Goal: Task Accomplishment & Management: Use online tool/utility

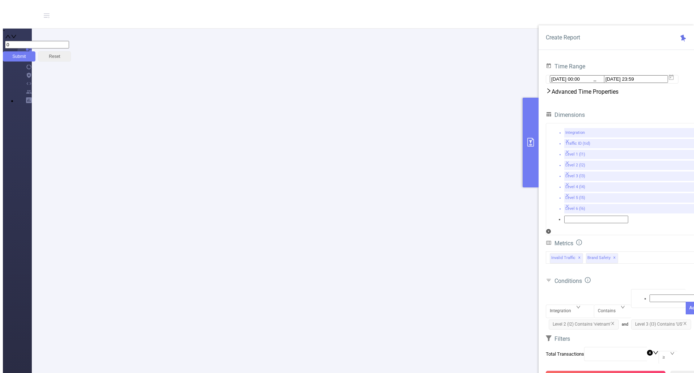
click at [611, 371] on button "Run Report" at bounding box center [606, 377] width 120 height 13
click at [610, 371] on button "Run Report" at bounding box center [606, 377] width 120 height 13
click at [624, 371] on button "Run Report" at bounding box center [606, 377] width 120 height 13
click at [618, 371] on button "Run Report" at bounding box center [606, 377] width 120 height 13
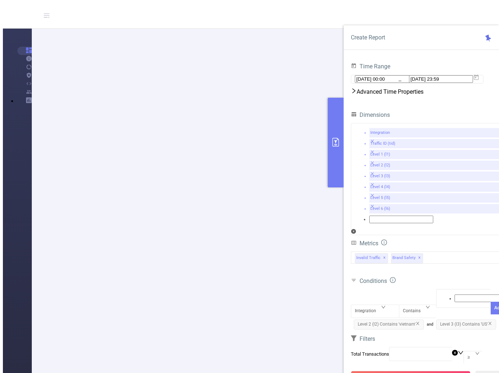
click at [74, 18] on link "Logout" at bounding box center [34, 13] width 80 height 10
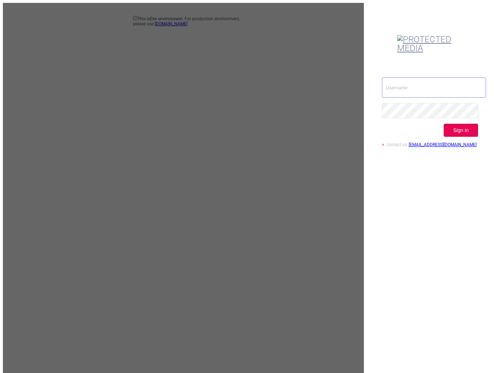
drag, startPoint x: 426, startPoint y: 63, endPoint x: 432, endPoint y: 63, distance: 6.2
click at [426, 77] on input "text" at bounding box center [434, 87] width 104 height 20
type input "ispasojevic@mediaocean.com"
click at [476, 124] on button "Sign in" at bounding box center [461, 130] width 34 height 13
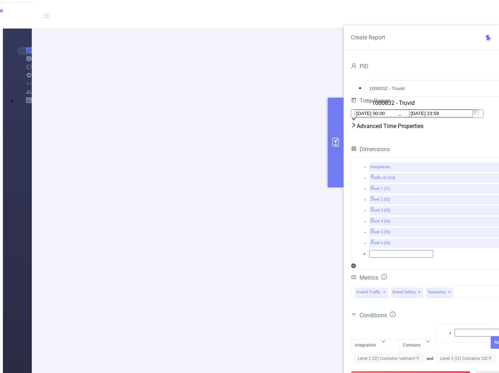
click at [484, 118] on span "2025-09-02 00:00 _ 2025-09-04 23:59" at bounding box center [417, 113] width 133 height 9
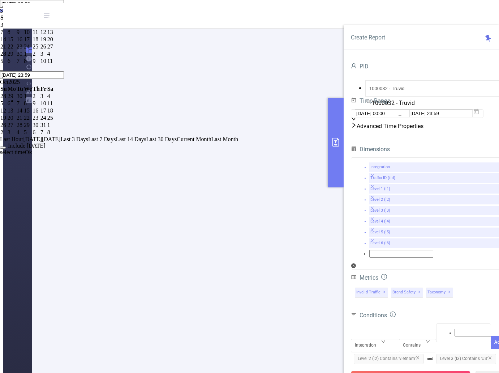
click at [16, 28] on div "1" at bounding box center [12, 25] width 8 height 7
click at [47, 28] on div "5" at bounding box center [43, 25] width 6 height 7
type input "2025-09-01 00:00"
type input "2025-09-05 23:59"
type input "2025-09-01 00:00"
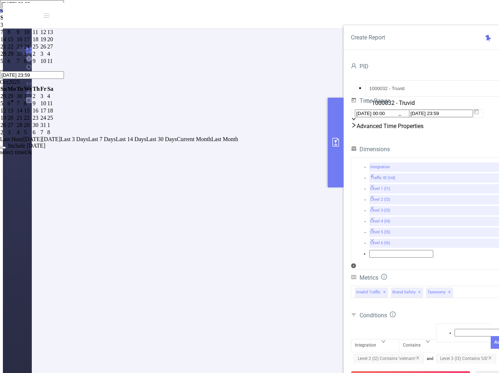
type input "2025-09-05 23:59"
drag, startPoint x: 480, startPoint y: 256, endPoint x: 466, endPoint y: 276, distance: 23.7
click at [32, 155] on link "Ok" at bounding box center [28, 152] width 7 height 6
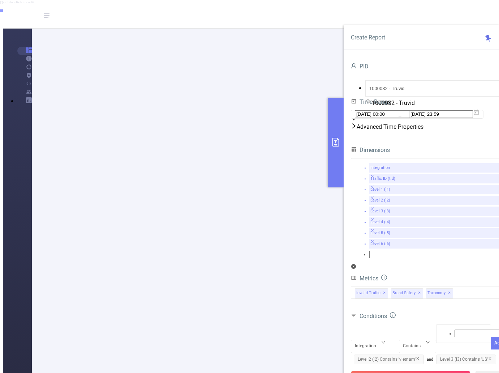
click at [419, 371] on button "Run Report" at bounding box center [411, 377] width 120 height 13
